Goal: Navigation & Orientation: Find specific page/section

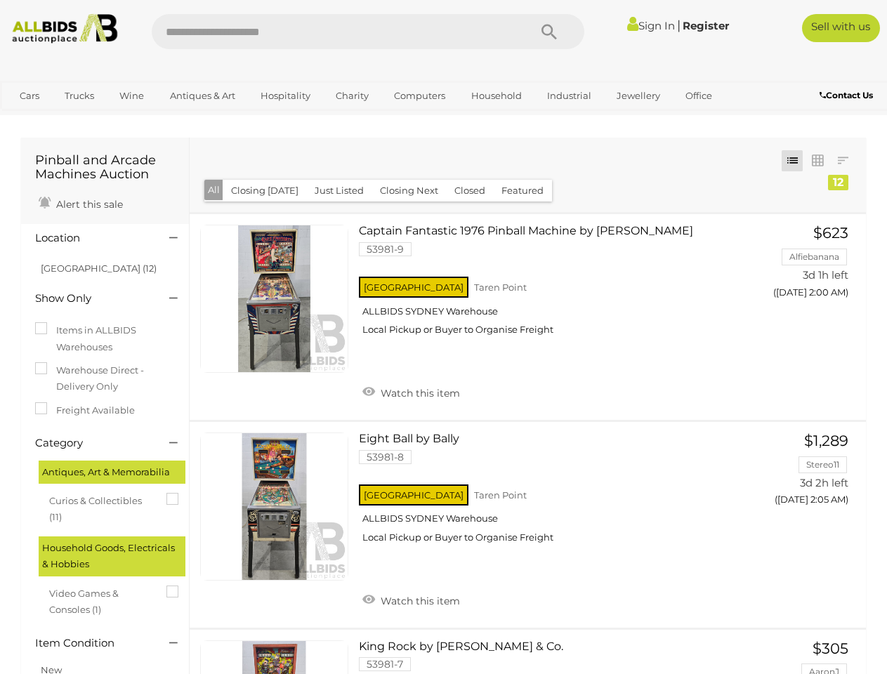
click at [549, 32] on icon "Search" at bounding box center [549, 32] width 15 height 21
click at [30, 96] on link "Cars" at bounding box center [30, 95] width 38 height 23
click at [79, 96] on link "Trucks" at bounding box center [80, 95] width 48 height 23
click at [131, 96] on link "Wine" at bounding box center [131, 95] width 43 height 23
click at [202, 96] on link "Antiques & Art" at bounding box center [203, 95] width 84 height 23
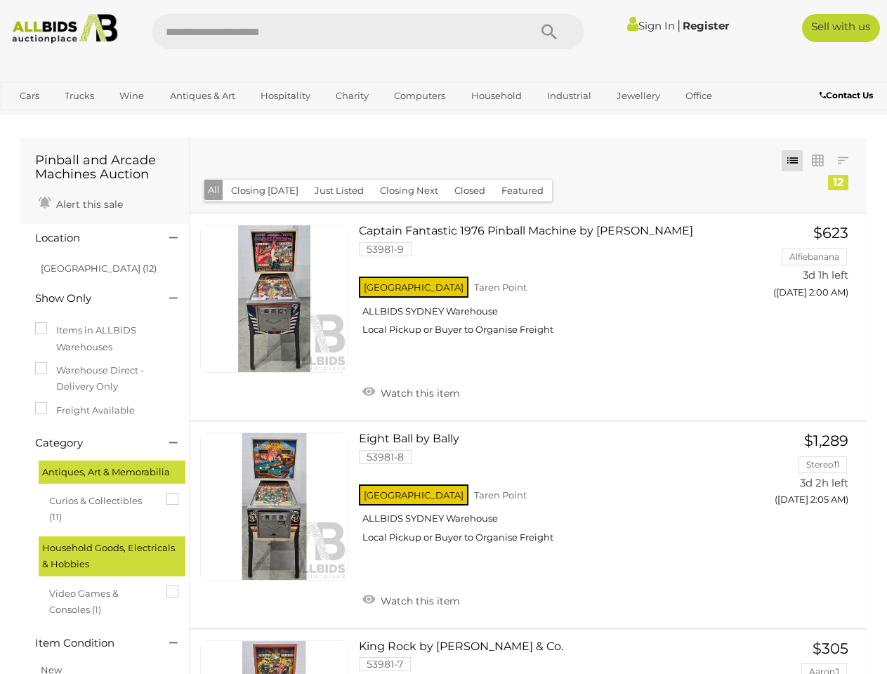
click at [285, 96] on link "Hospitality" at bounding box center [286, 95] width 68 height 23
click at [351, 96] on link "Charity" at bounding box center [352, 95] width 51 height 23
click at [418, 96] on link "Computers" at bounding box center [420, 95] width 70 height 23
click at [495, 96] on link "Household" at bounding box center [496, 95] width 69 height 23
